Goal: Transaction & Acquisition: Purchase product/service

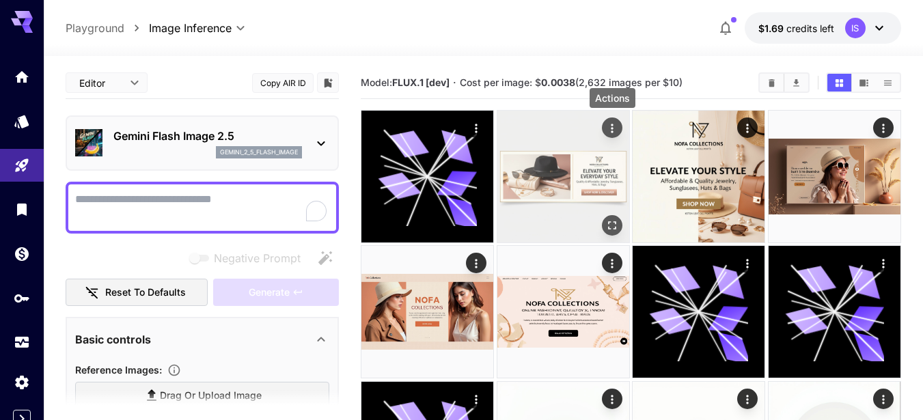
click at [610, 129] on icon "Actions" at bounding box center [613, 129] width 14 height 14
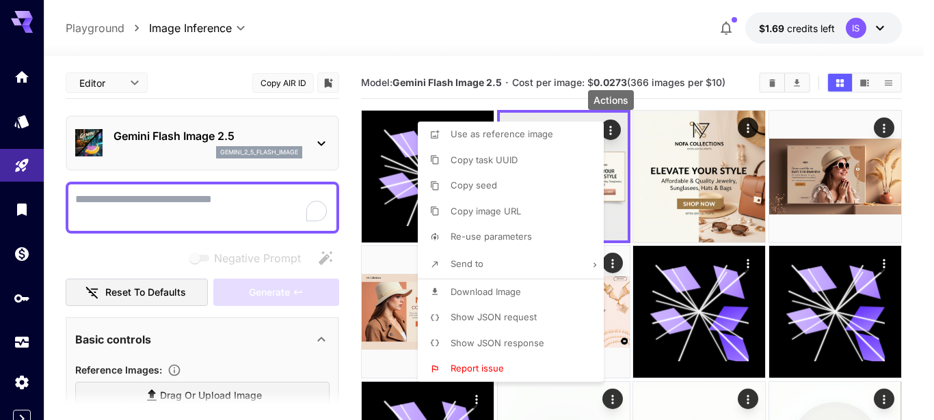
click at [610, 129] on div at bounding box center [467, 210] width 934 height 420
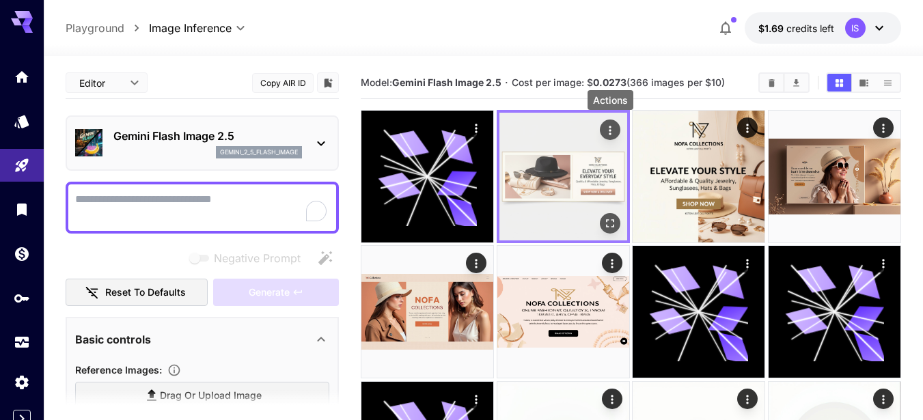
click at [610, 129] on icon "Actions" at bounding box center [610, 131] width 14 height 14
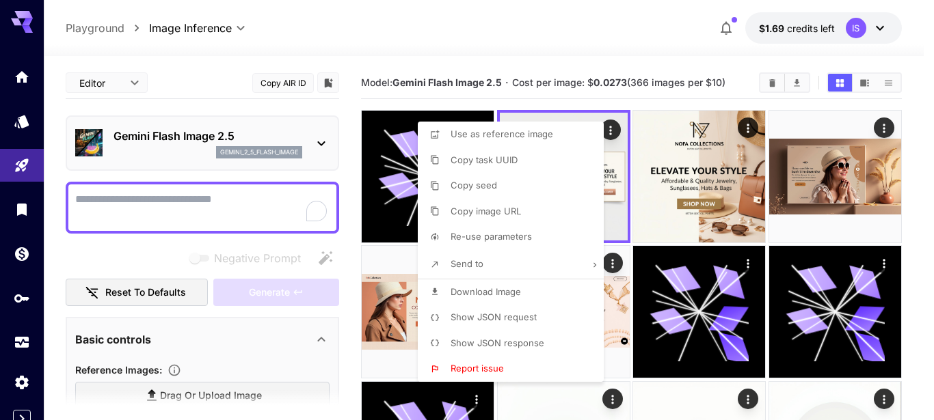
click at [610, 129] on div at bounding box center [467, 210] width 934 height 420
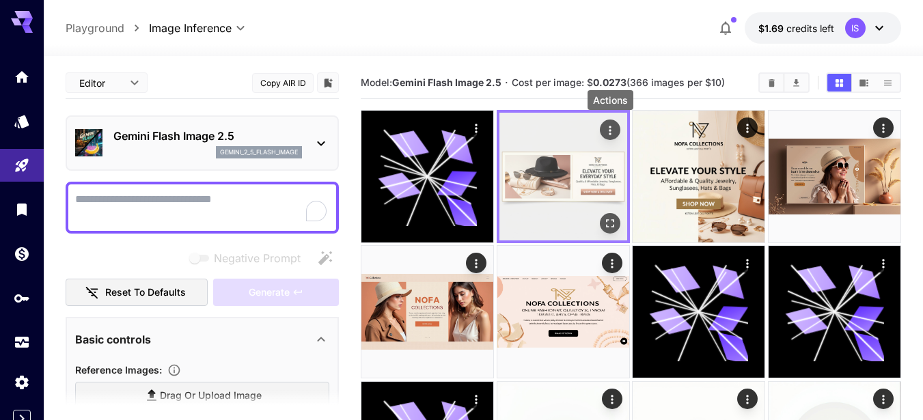
click at [610, 136] on icon "Actions" at bounding box center [610, 131] width 14 height 14
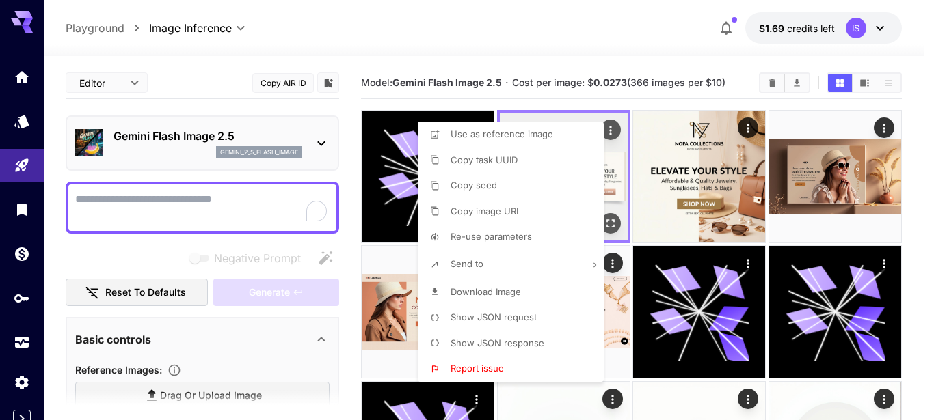
click at [610, 136] on div at bounding box center [467, 210] width 934 height 420
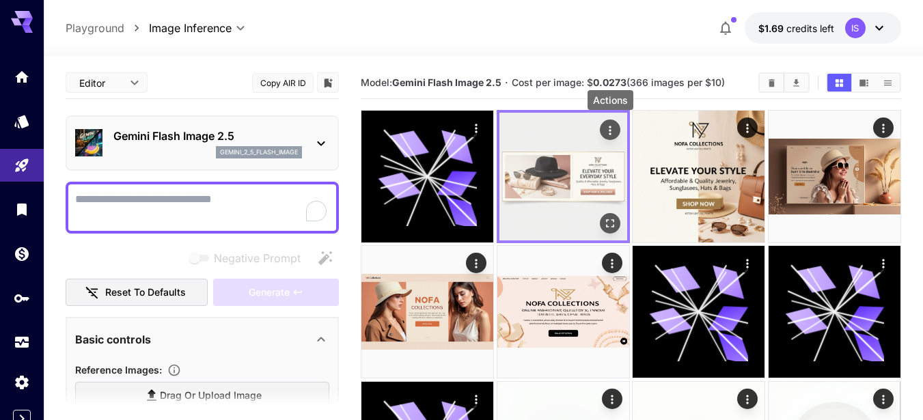
click at [613, 131] on icon "Actions" at bounding box center [610, 131] width 14 height 14
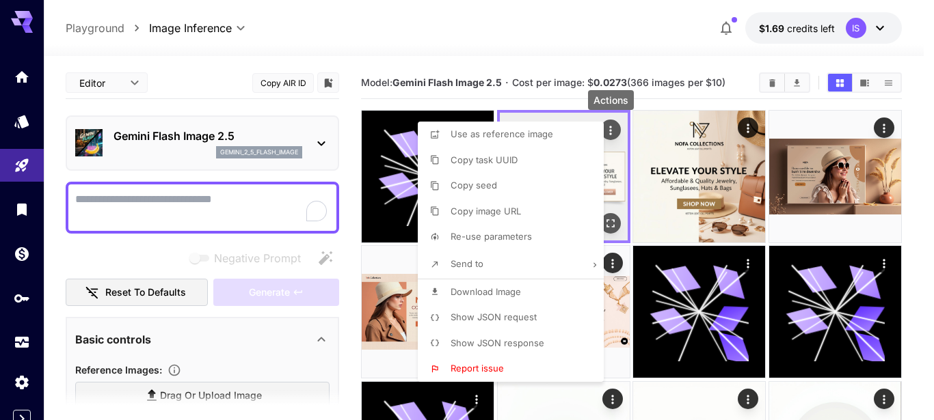
click at [613, 131] on div at bounding box center [467, 210] width 934 height 420
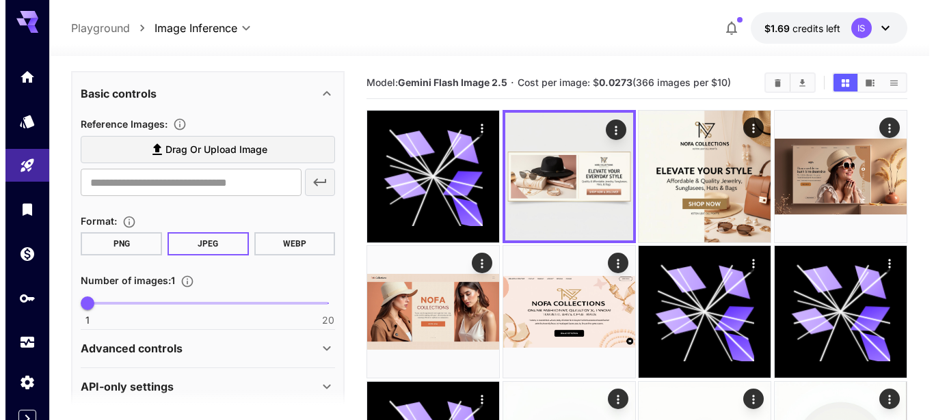
scroll to position [262, 0]
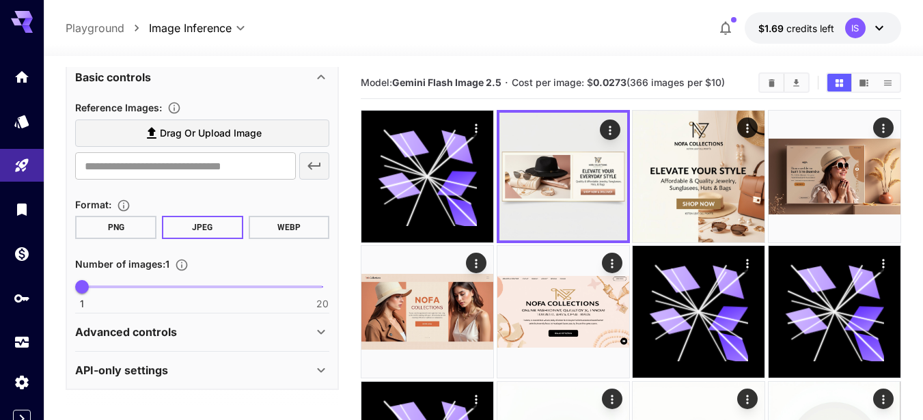
click at [180, 267] on icon "Specify how many images to generate in a single request. Each image generation …" at bounding box center [182, 265] width 14 height 14
click at [233, 263] on div "Number of images : 1" at bounding box center [202, 264] width 254 height 16
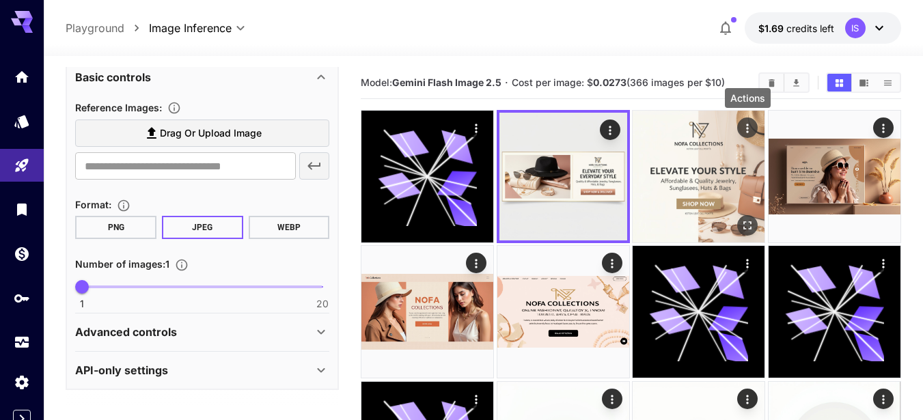
click at [748, 132] on icon "Actions" at bounding box center [748, 128] width 2 height 9
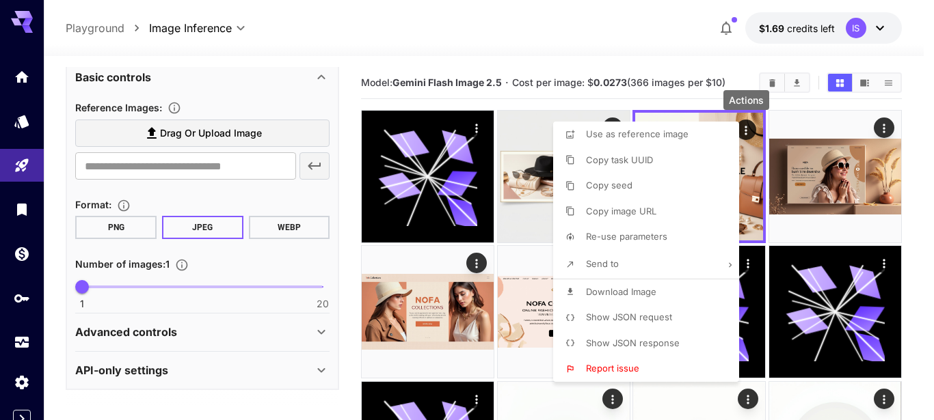
click at [790, 119] on div at bounding box center [467, 210] width 934 height 420
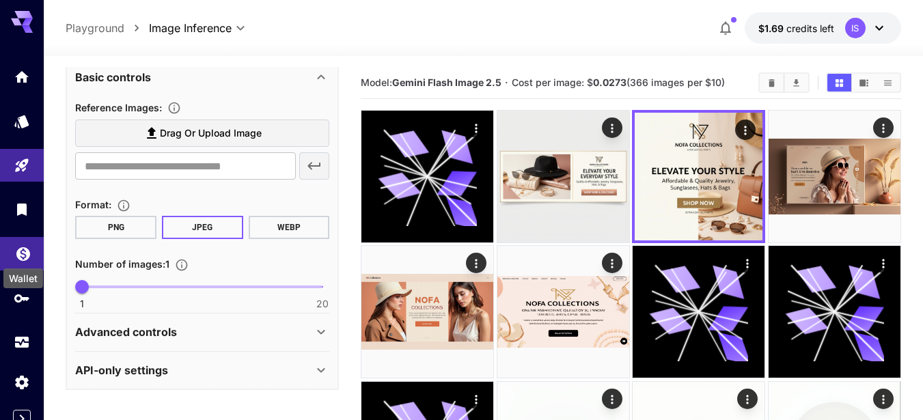
click at [21, 258] on icon "Wallet" at bounding box center [23, 250] width 16 height 16
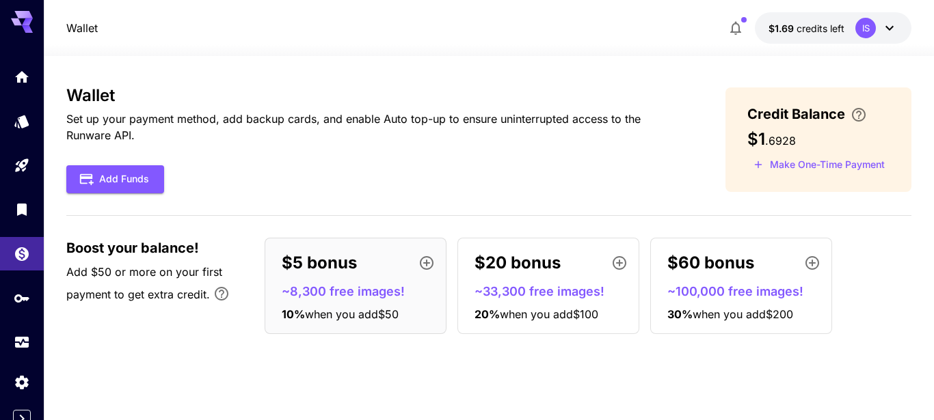
click at [490, 147] on div "Wallet Set up your payment method, add backup cards, and enable Auto top-up to …" at bounding box center [374, 139] width 616 height 107
click at [883, 29] on icon at bounding box center [889, 28] width 16 height 16
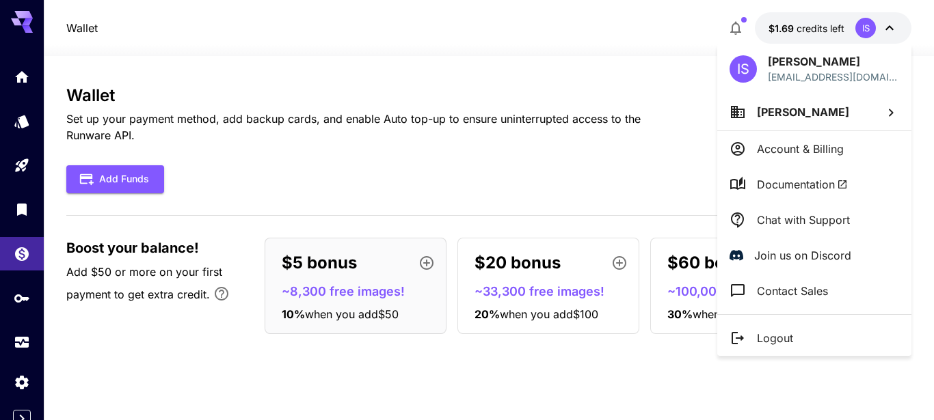
click at [882, 29] on div at bounding box center [467, 210] width 934 height 420
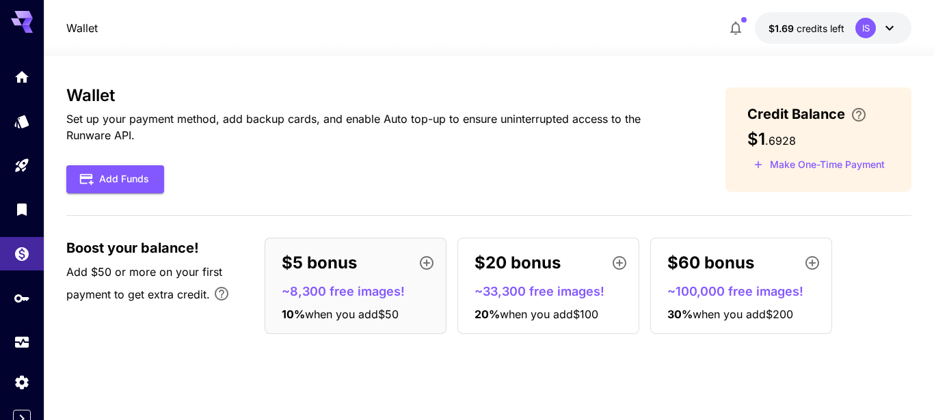
click at [882, 29] on icon at bounding box center [889, 28] width 16 height 16
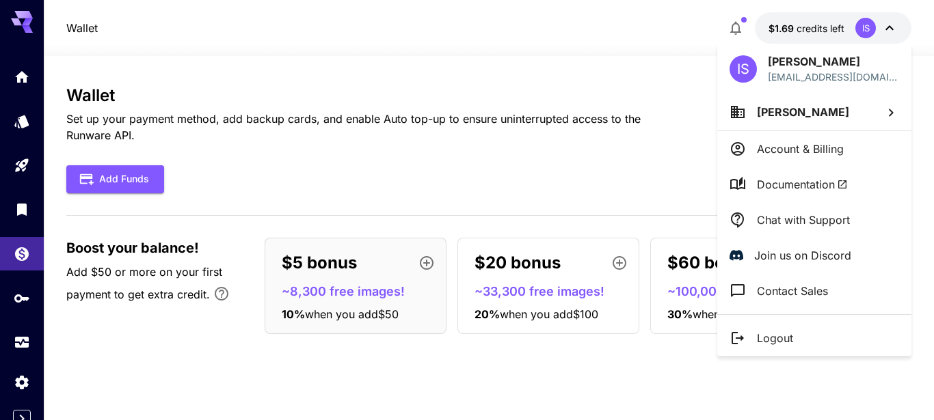
click at [882, 29] on div at bounding box center [467, 210] width 934 height 420
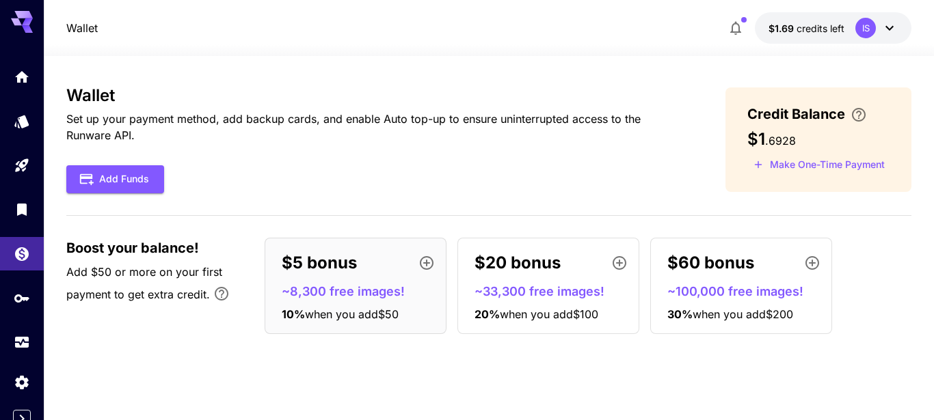
click at [890, 33] on icon at bounding box center [889, 28] width 16 height 16
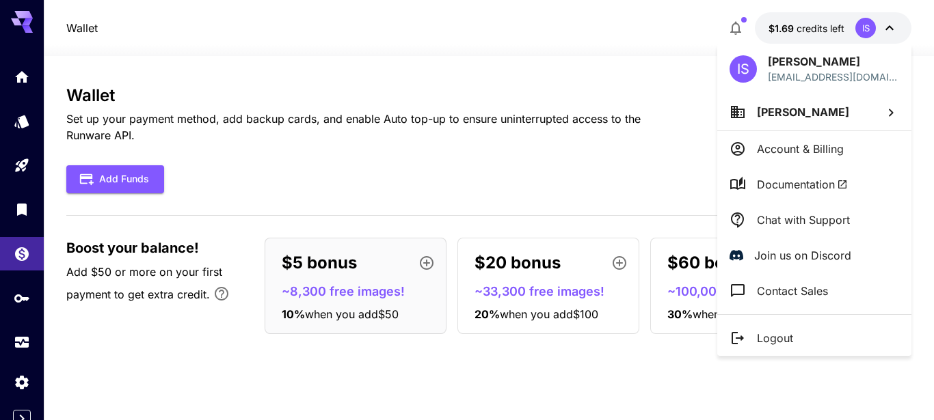
click at [890, 33] on div at bounding box center [467, 210] width 934 height 420
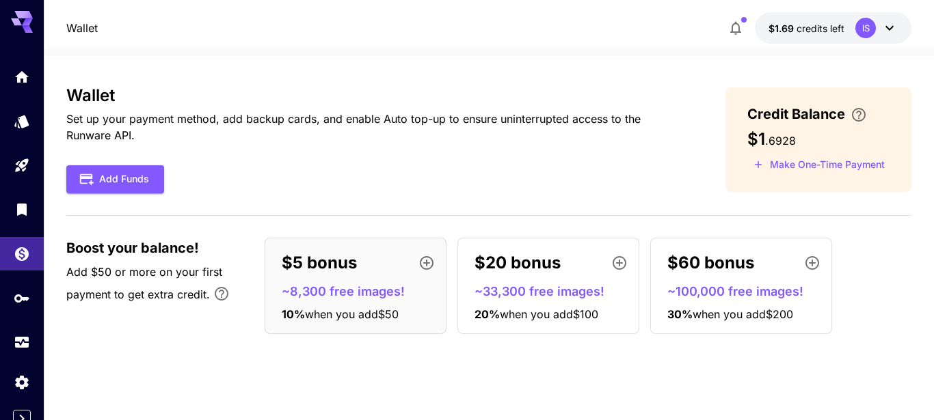
click at [727, 288] on p "~100,000 free images!" at bounding box center [746, 291] width 159 height 18
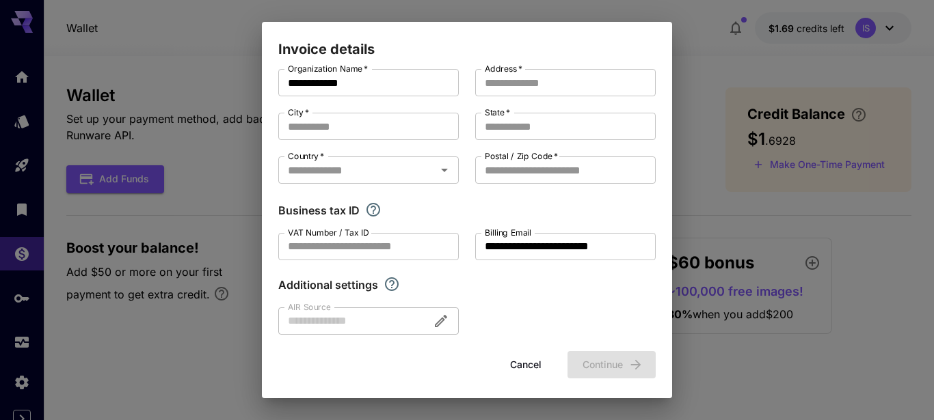
scroll to position [18, 0]
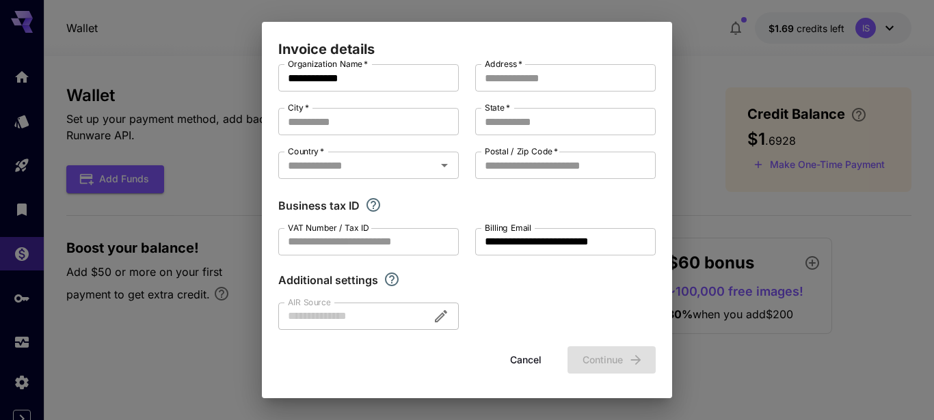
click at [512, 361] on button "Cancel" at bounding box center [526, 361] width 62 height 28
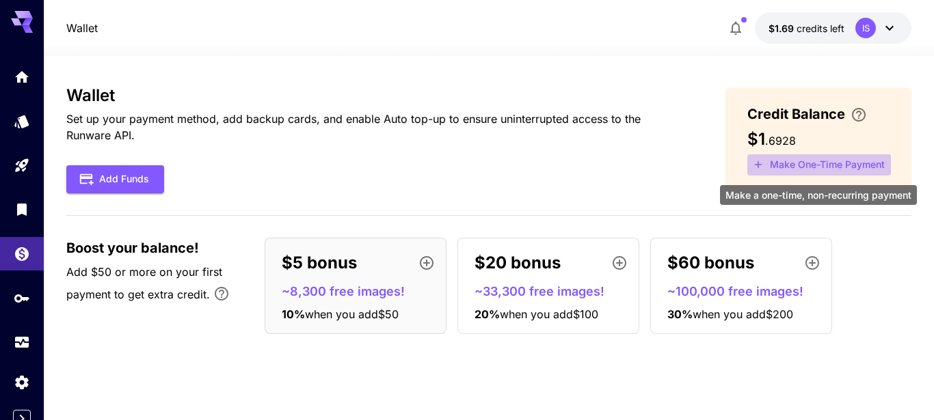
click at [787, 163] on button "Make One-Time Payment" at bounding box center [819, 164] width 144 height 21
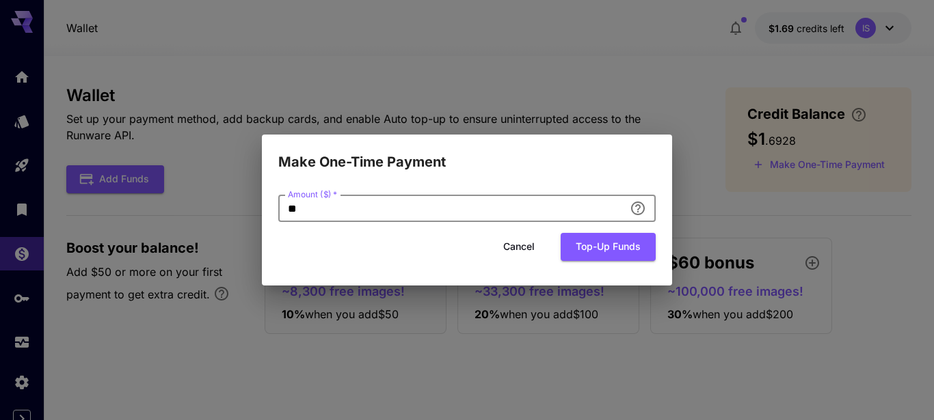
click at [427, 209] on input "**" at bounding box center [451, 208] width 346 height 27
type input "*"
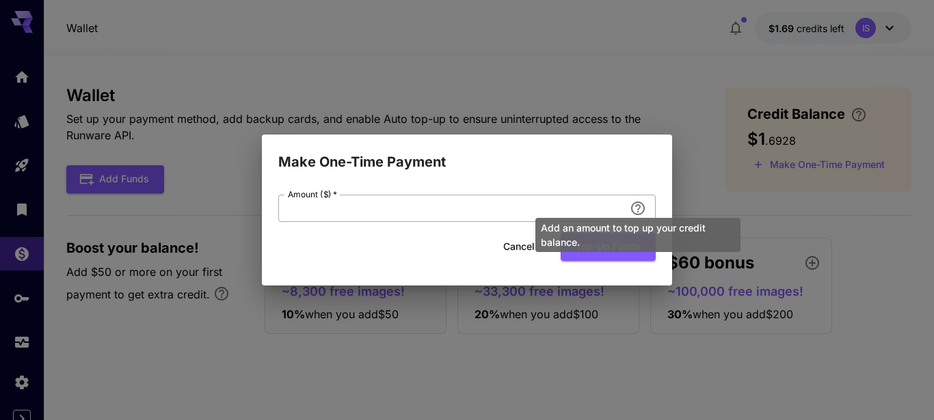
click at [635, 208] on div "Add an amount to top up your credit balance." at bounding box center [638, 230] width 208 height 45
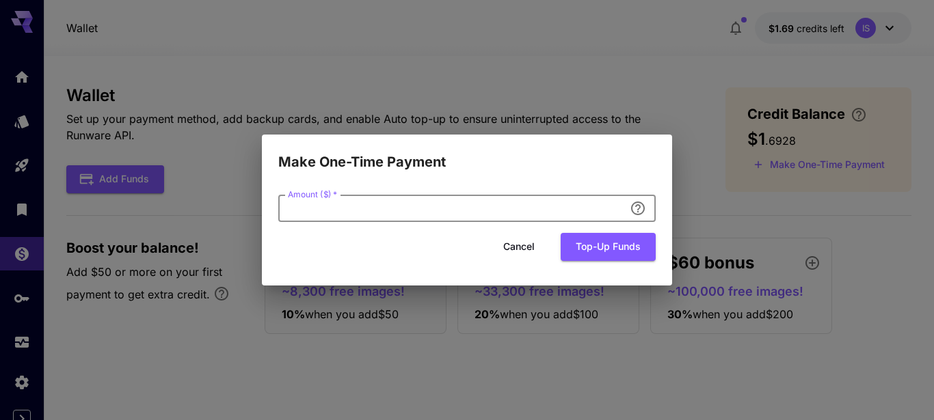
click at [534, 205] on input "Amount ($)   *" at bounding box center [451, 208] width 346 height 27
click at [457, 177] on div "Amount ($)   * Amount ($)   * Cancel Top-up funds" at bounding box center [467, 229] width 410 height 113
click at [498, 211] on input "Amount ($)   *" at bounding box center [451, 208] width 346 height 27
type input "**"
click at [526, 249] on button "Cancel" at bounding box center [519, 247] width 62 height 28
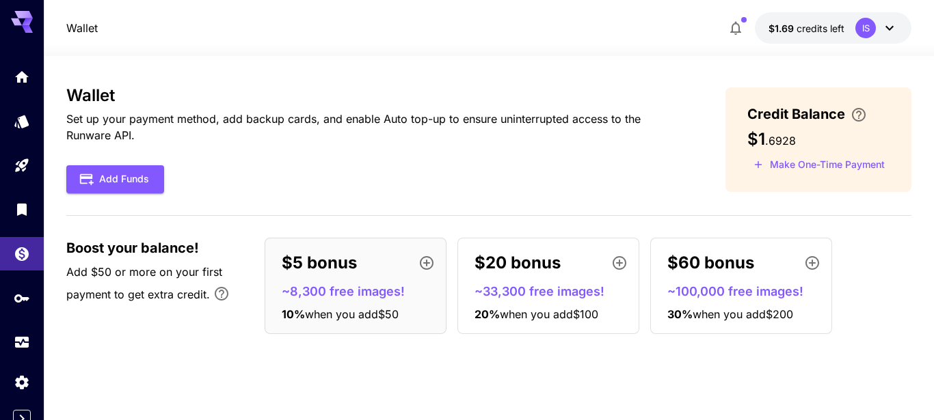
click at [806, 262] on icon "button" at bounding box center [812, 263] width 14 height 14
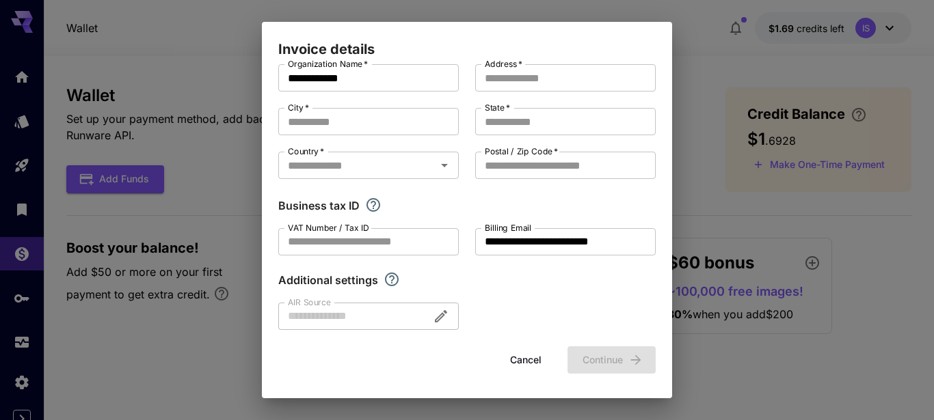
scroll to position [0, 0]
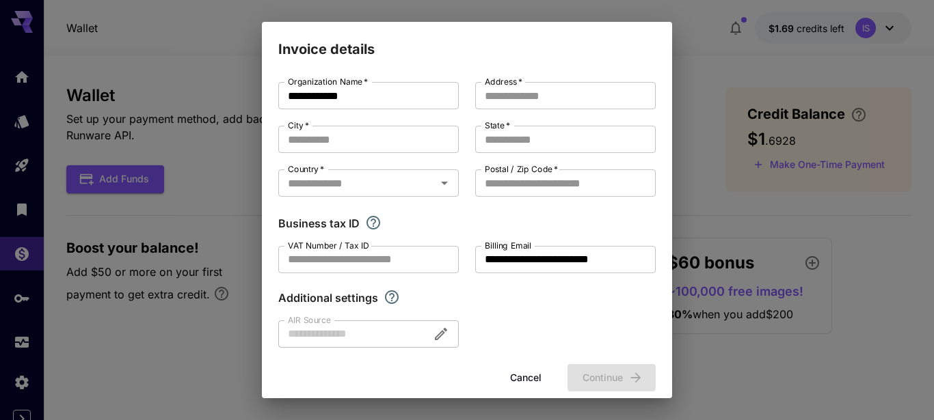
click at [510, 377] on button "Cancel" at bounding box center [526, 378] width 62 height 28
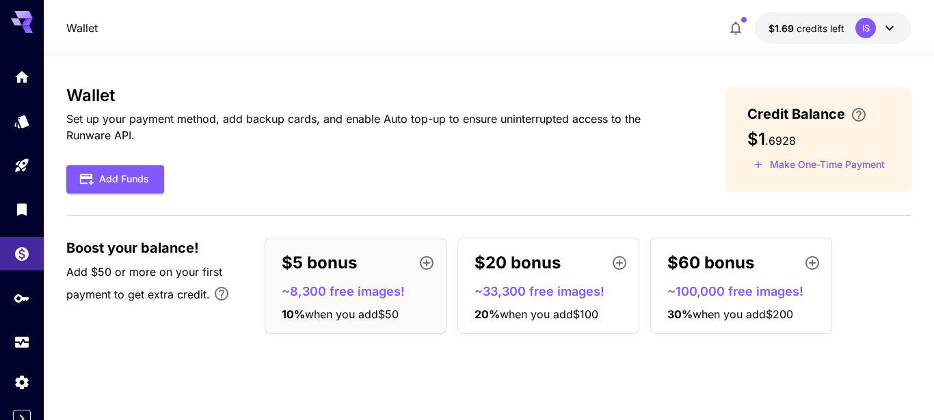
click at [260, 204] on div "Wallet Set up your payment method, add backup cards, and enable Auto top-up to …" at bounding box center [488, 215] width 845 height 259
